Goal: Information Seeking & Learning: Find specific fact

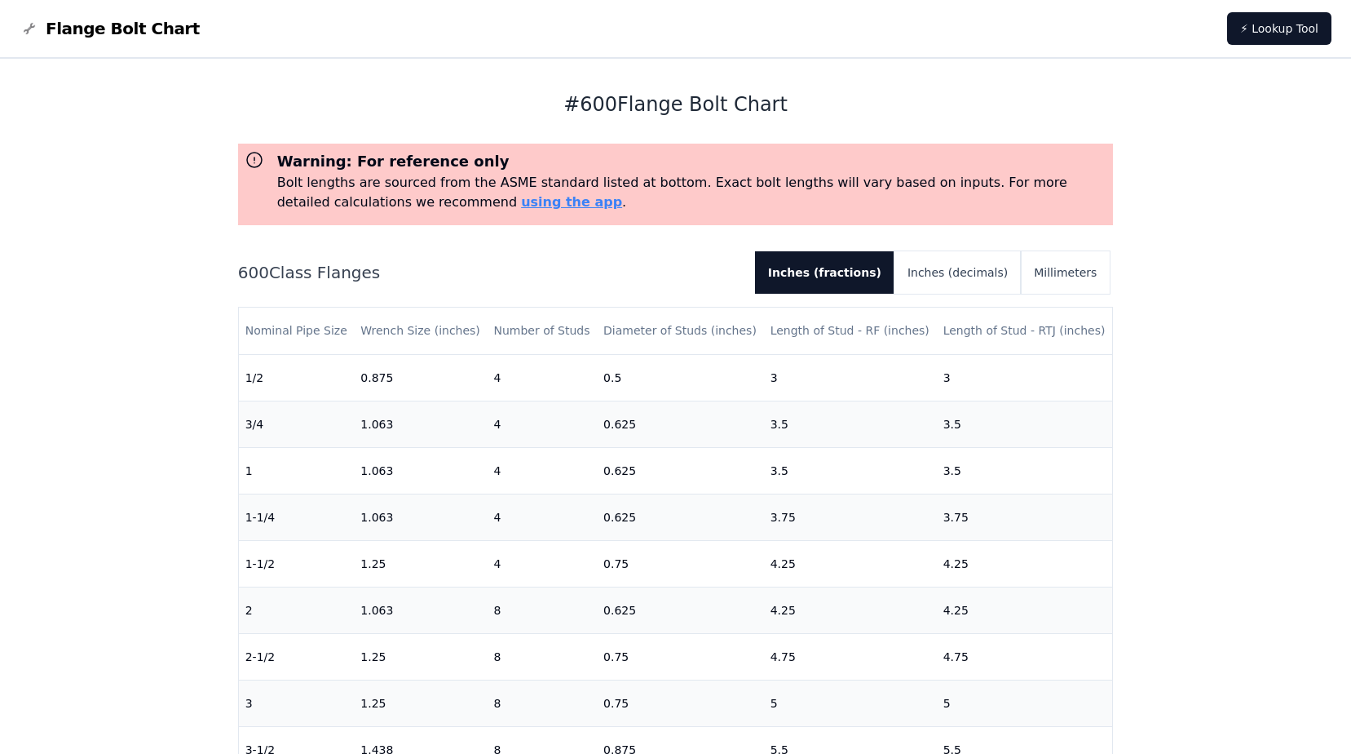
click at [160, 343] on div "# 600 Flange Bolt Chart Warning: For reference only Bolt lengths are sourced fr…" at bounding box center [675, 657] width 1351 height 1197
click at [960, 276] on button "Inches (decimals)" at bounding box center [958, 272] width 126 height 42
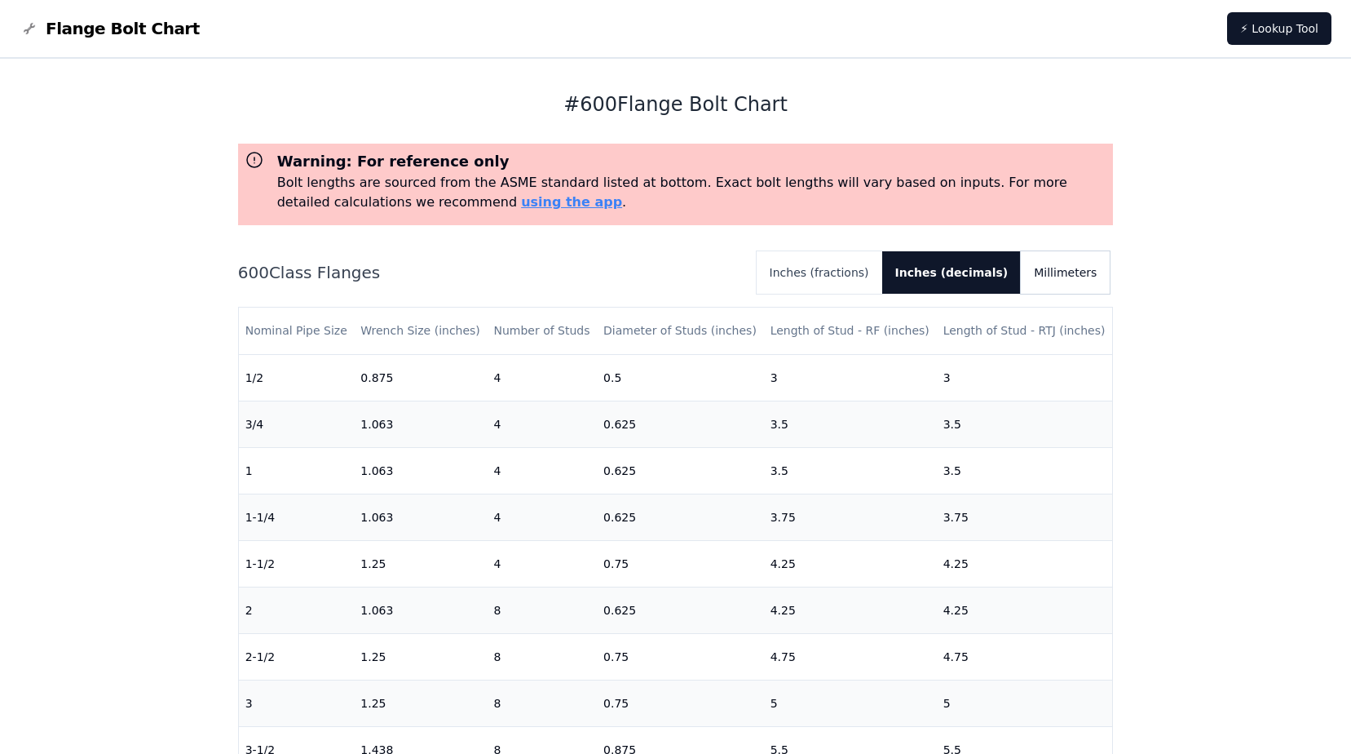
click at [1058, 274] on button "Millimeters" at bounding box center [1065, 272] width 89 height 42
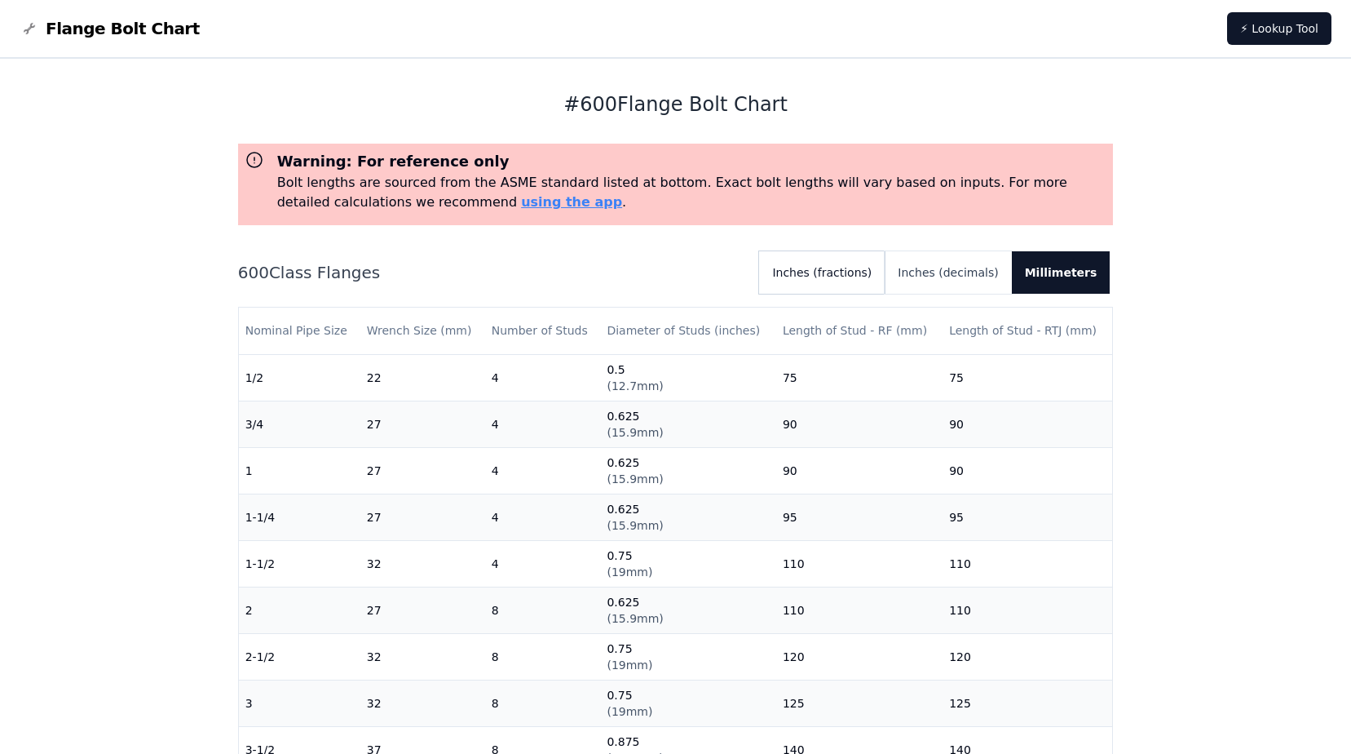
click at [846, 272] on button "Inches (fractions)" at bounding box center [822, 272] width 126 height 42
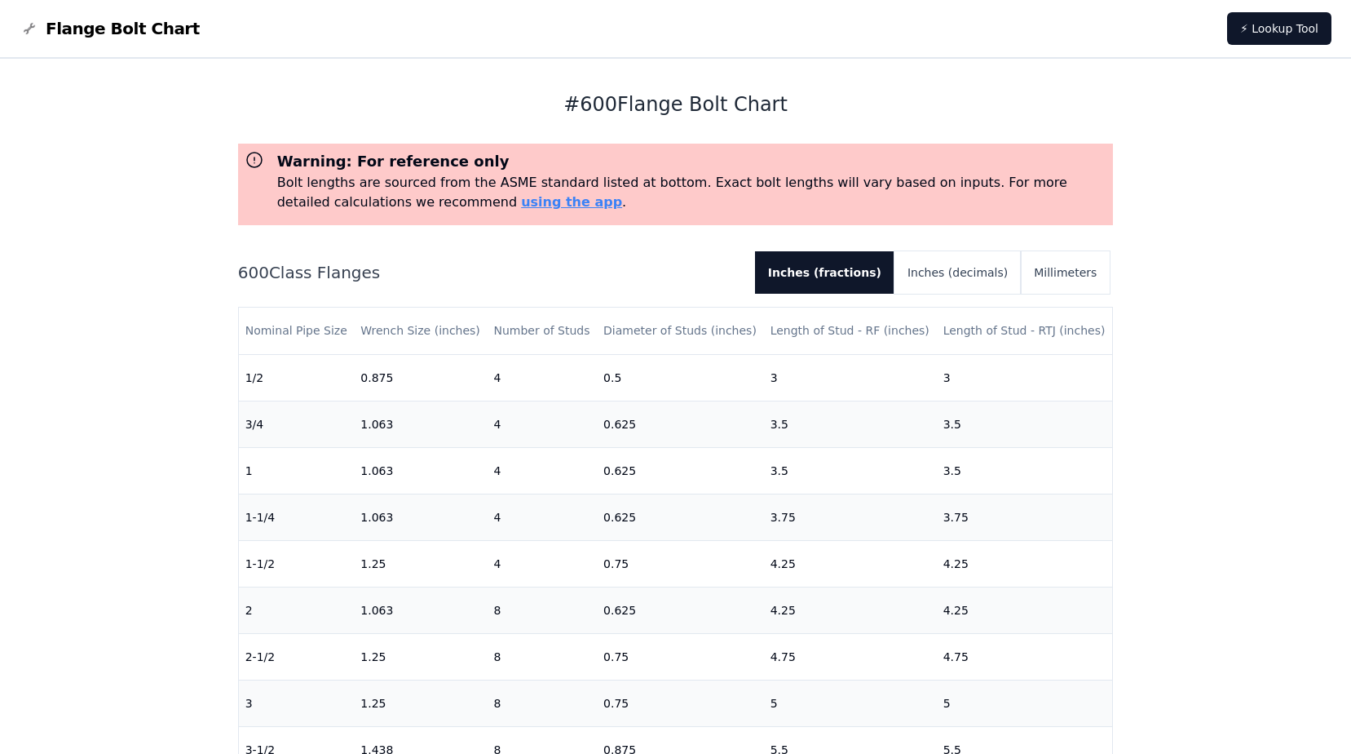
click at [84, 33] on span "Flange Bolt Chart" at bounding box center [123, 28] width 154 height 23
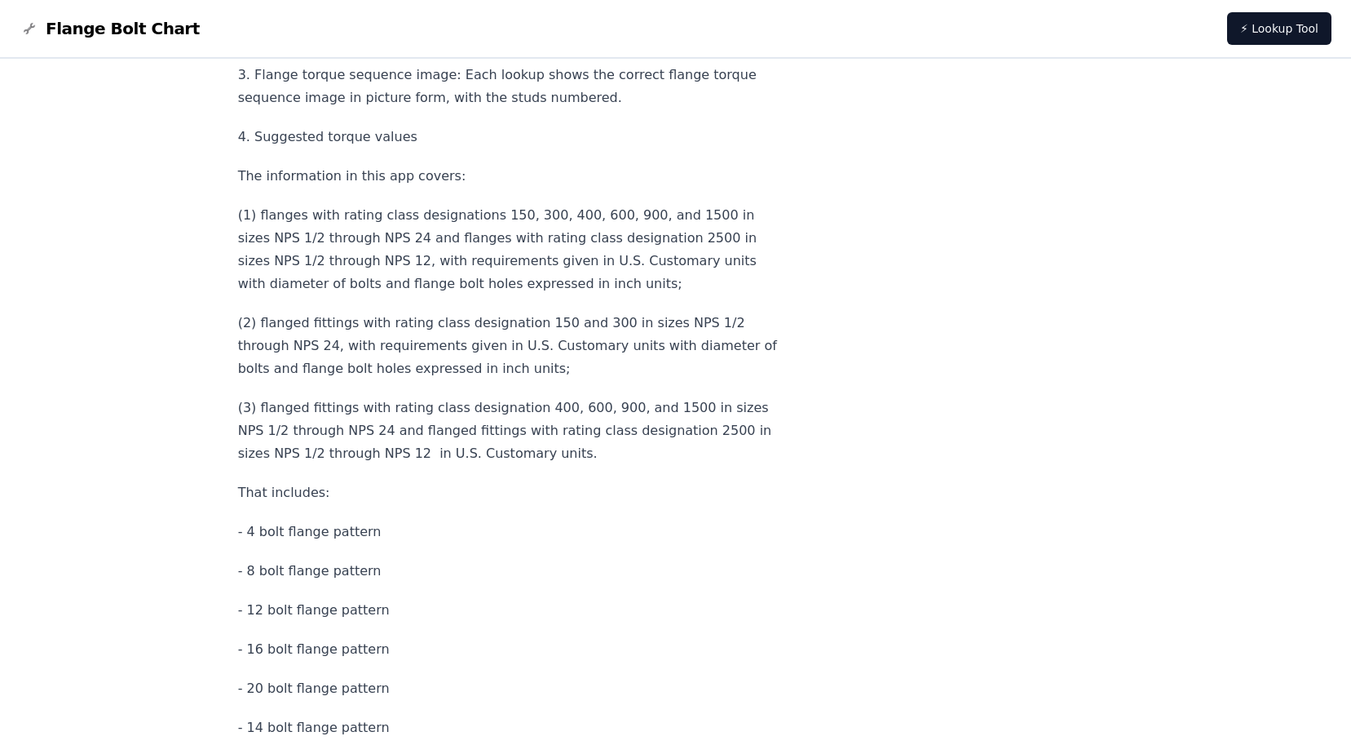
scroll to position [7302, 0]
